Goal: Transaction & Acquisition: Purchase product/service

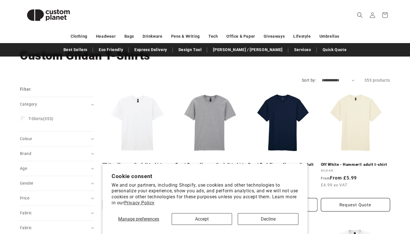
scroll to position [49, 0]
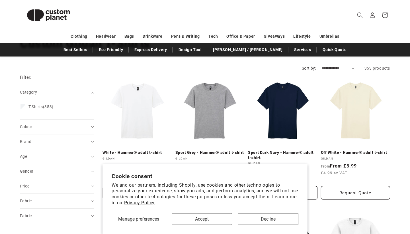
click at [221, 217] on button "Accept" at bounding box center [202, 219] width 61 height 12
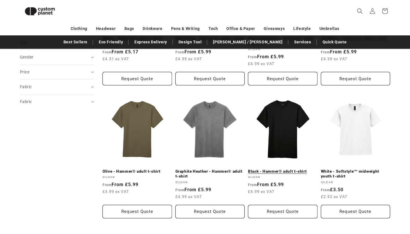
scroll to position [157, 0]
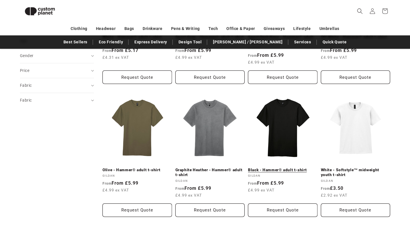
click at [270, 167] on link "Black - Hammer® adult t-shirt" at bounding box center [282, 169] width 69 height 5
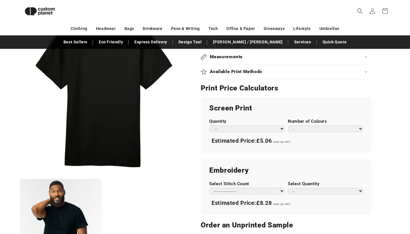
scroll to position [263, 0]
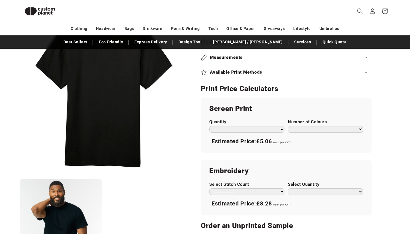
select select "**"
select select "*"
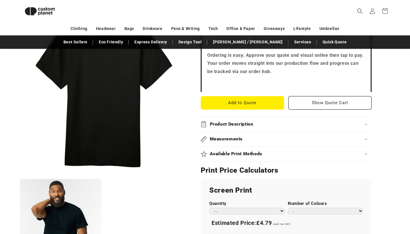
scroll to position [182, 0]
click at [294, 149] on summary "Available Print Methods" at bounding box center [286, 154] width 171 height 15
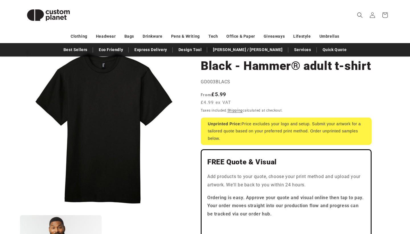
scroll to position [32, 0]
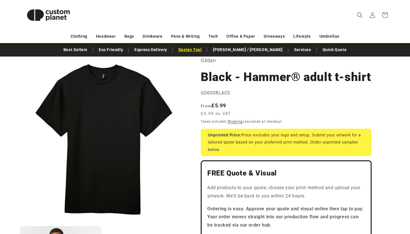
click at [205, 52] on link "Design Tool" at bounding box center [190, 50] width 29 height 10
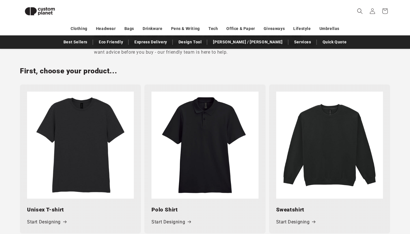
scroll to position [222, 0]
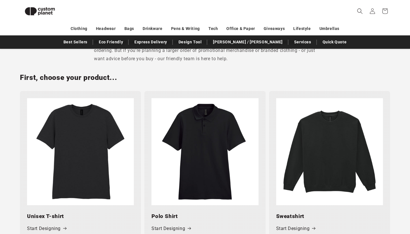
click at [100, 146] on img at bounding box center [80, 151] width 107 height 107
click at [65, 226] on icon at bounding box center [65, 227] width 4 height 3
